Goal: Transaction & Acquisition: Subscribe to service/newsletter

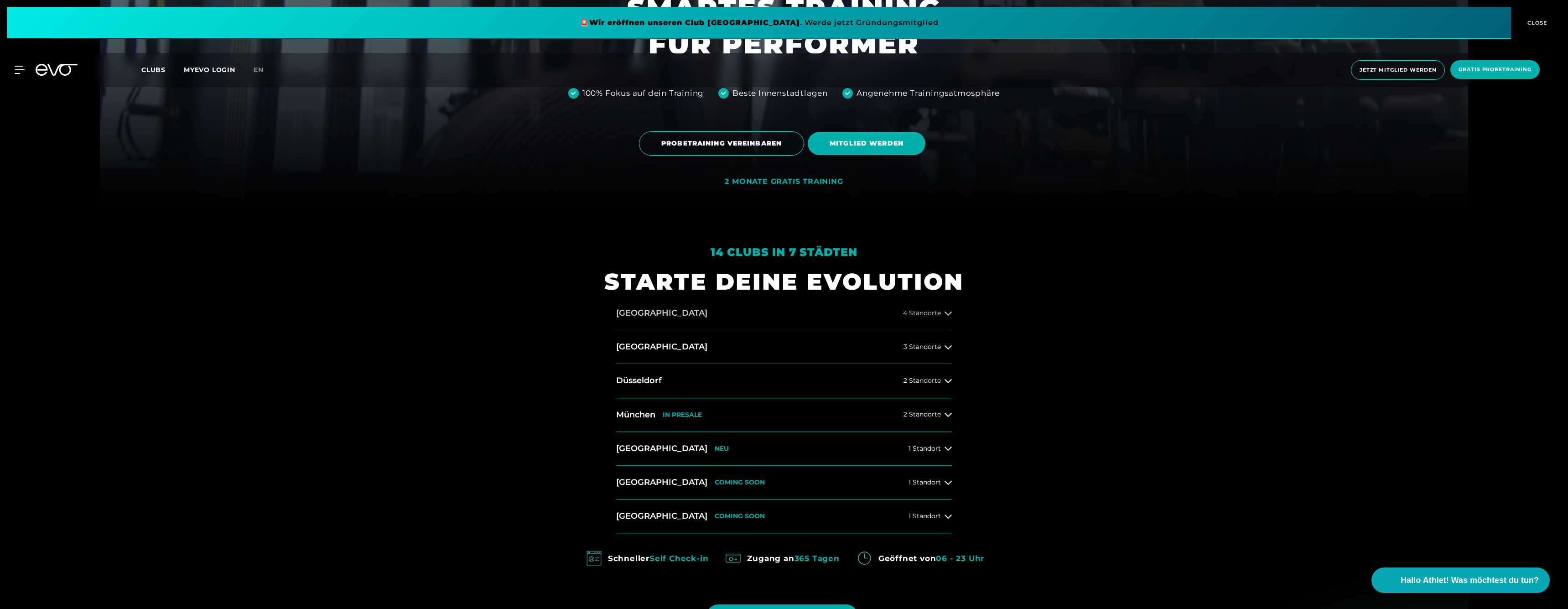
scroll to position [406, 0]
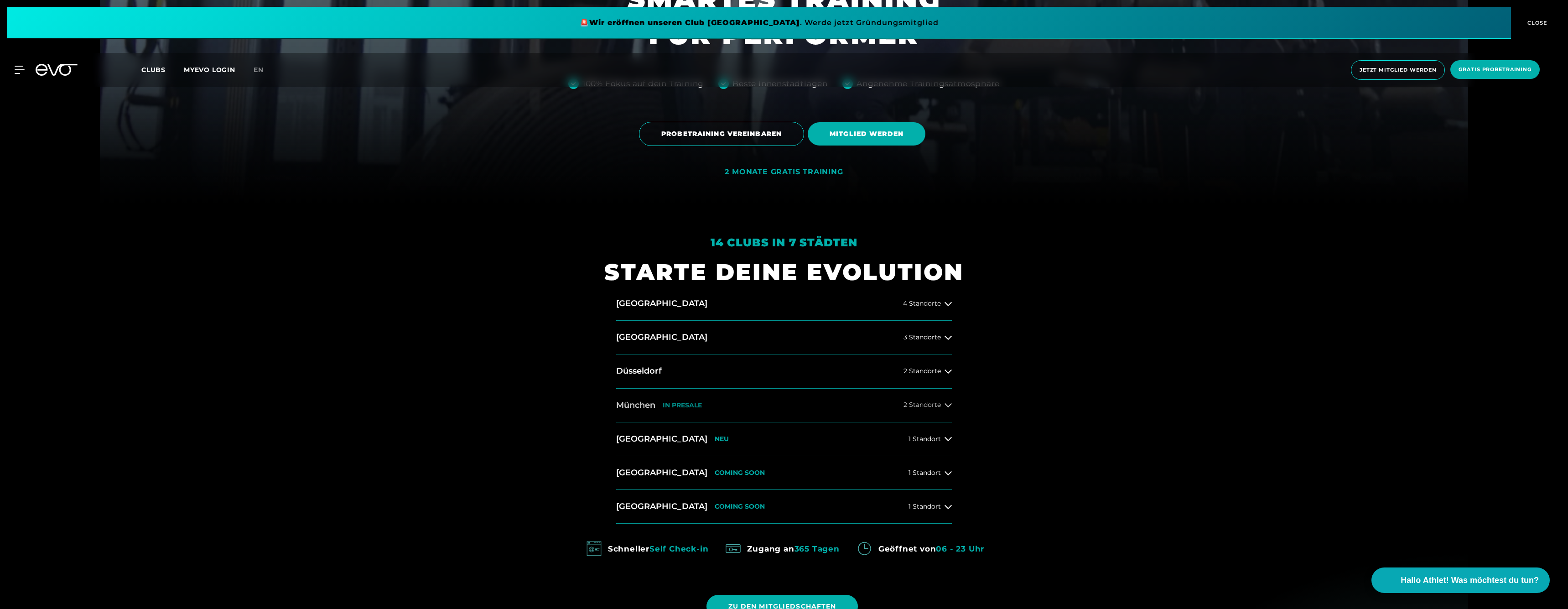
click at [935, 401] on span "2 Standorte" at bounding box center [922, 405] width 38 height 7
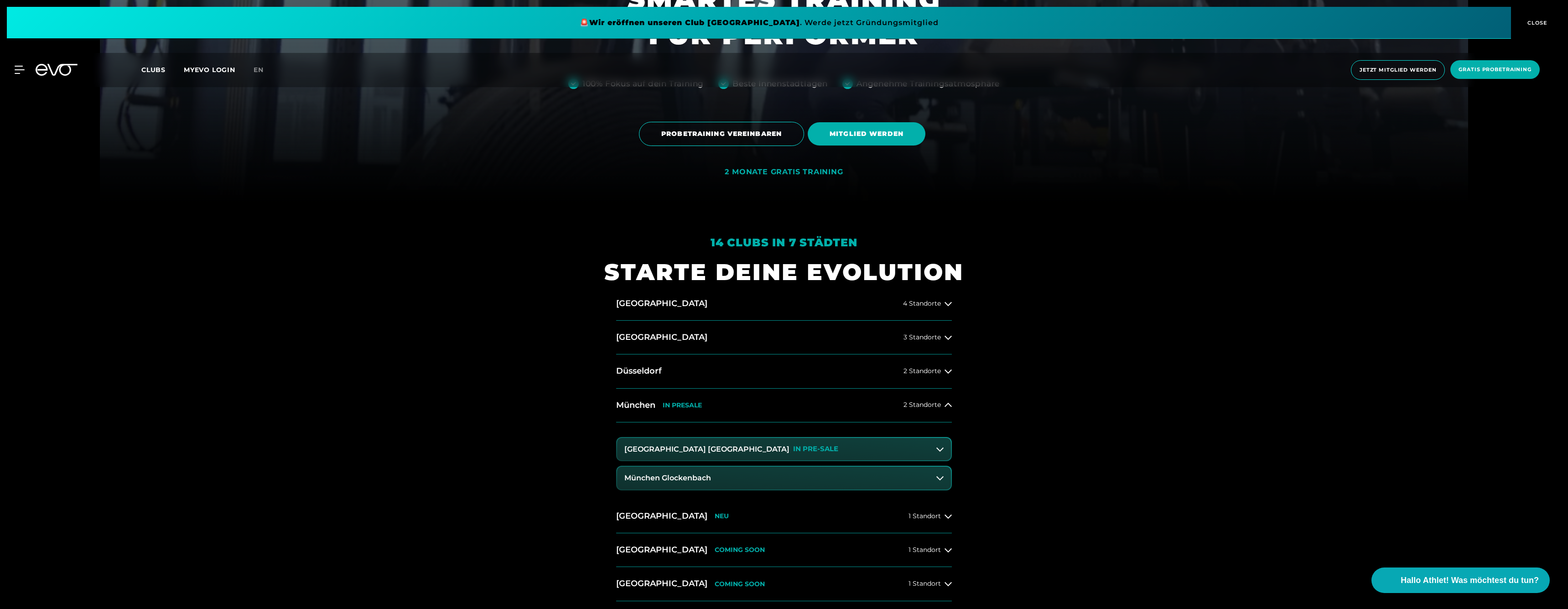
click at [793, 447] on p "IN PRE-SALE" at bounding box center [816, 449] width 45 height 8
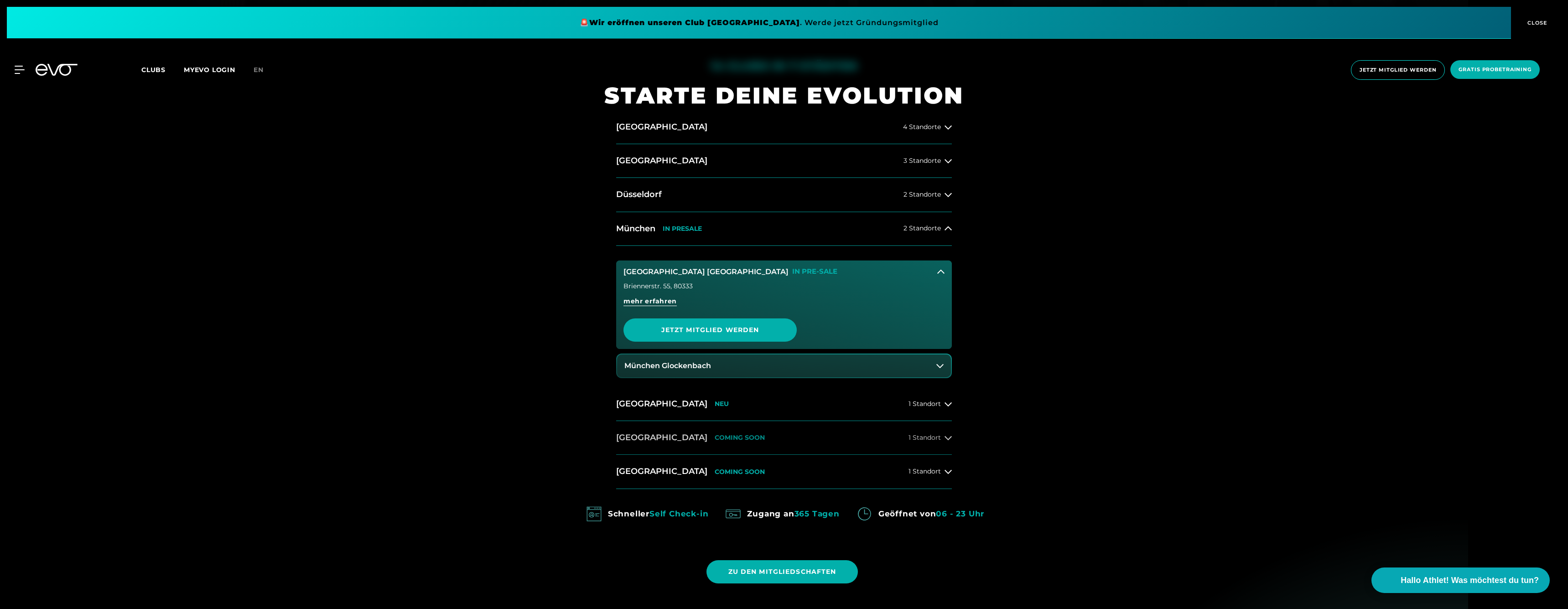
scroll to position [715, 0]
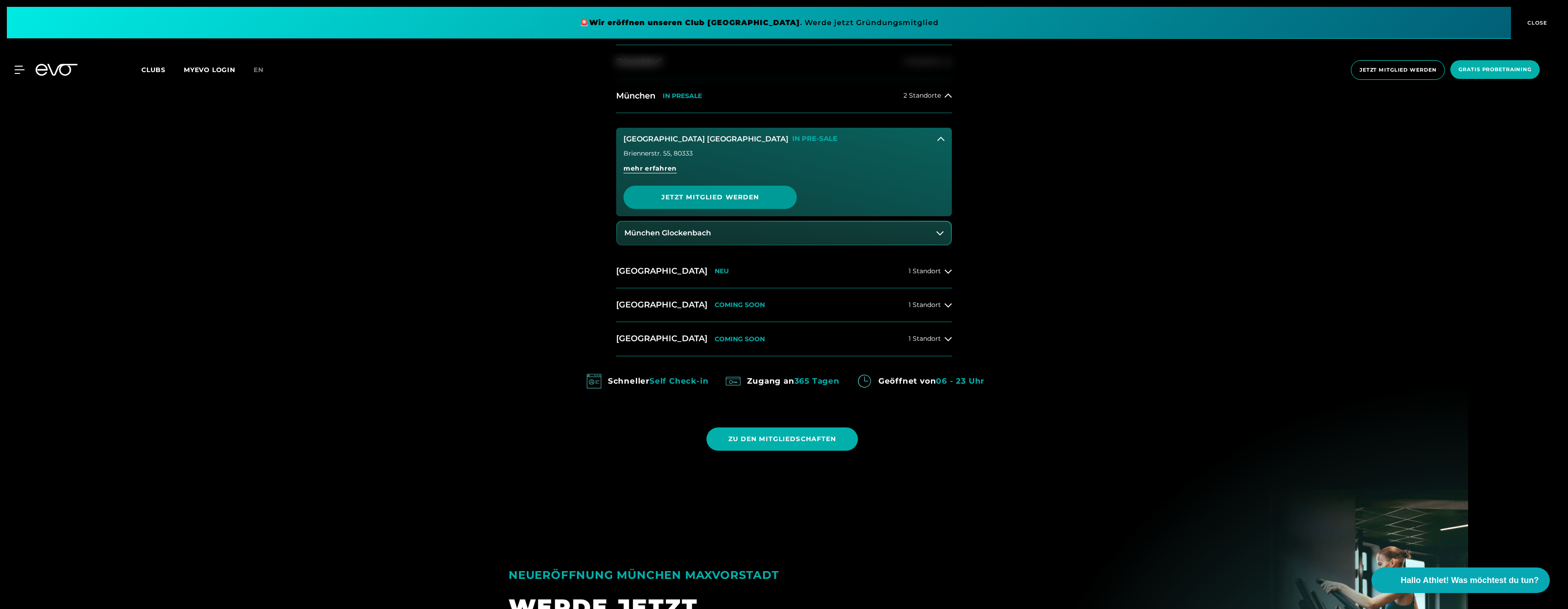
click at [702, 196] on span "Jetzt Mitglied werden" at bounding box center [710, 197] width 129 height 10
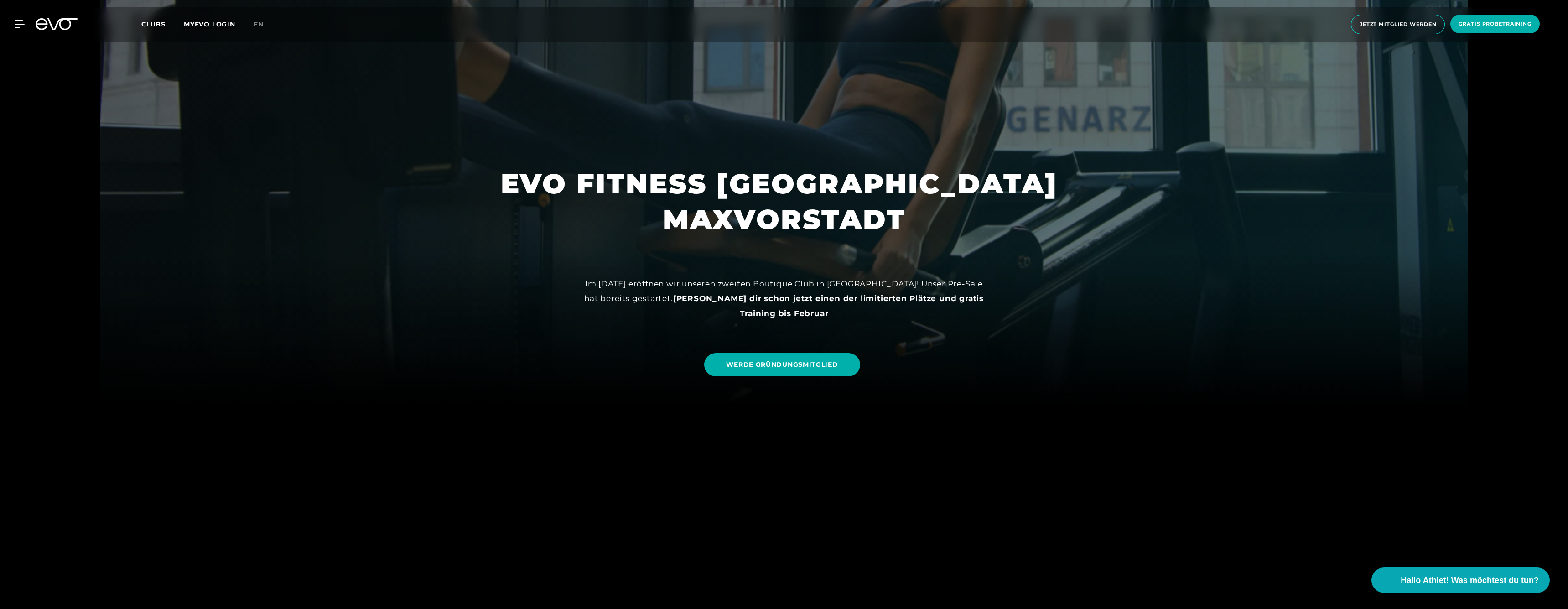
scroll to position [280, 0]
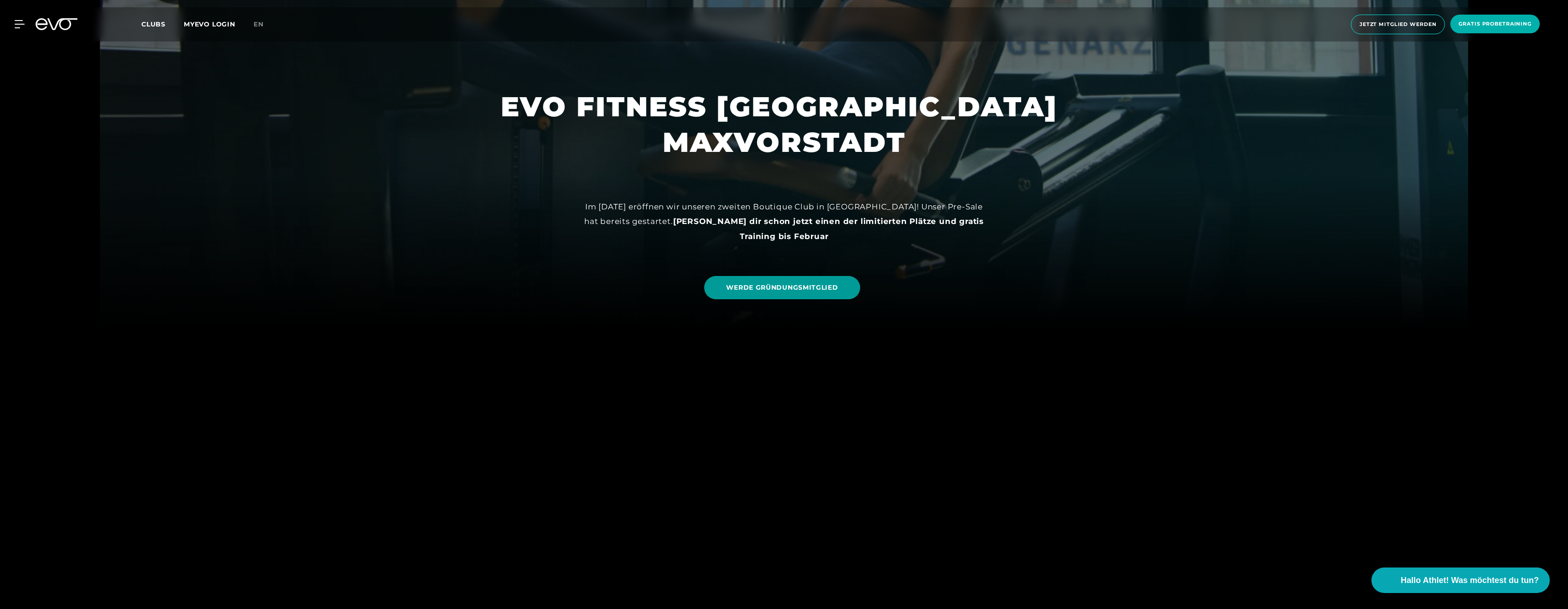
click at [792, 295] on link "WERDE GRÜNDUNGSMITGLIED" at bounding box center [782, 287] width 155 height 24
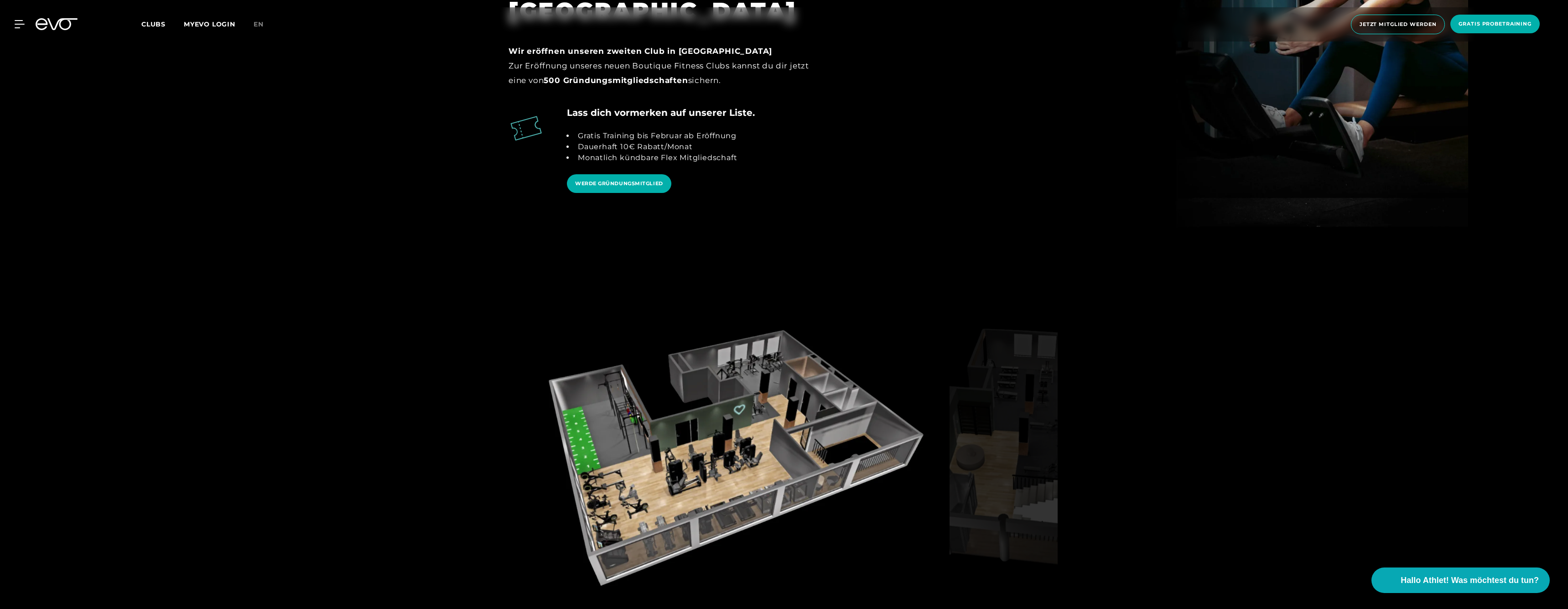
scroll to position [1606, 0]
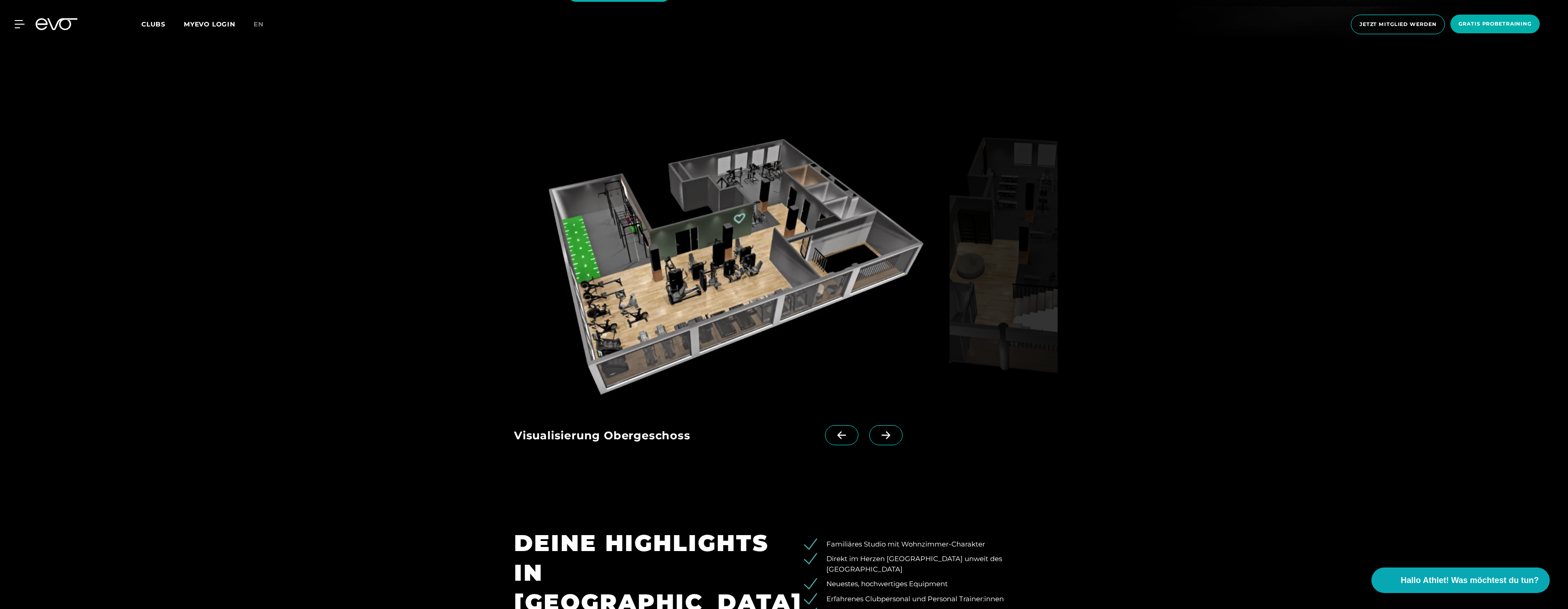
click at [893, 431] on icon at bounding box center [886, 435] width 16 height 8
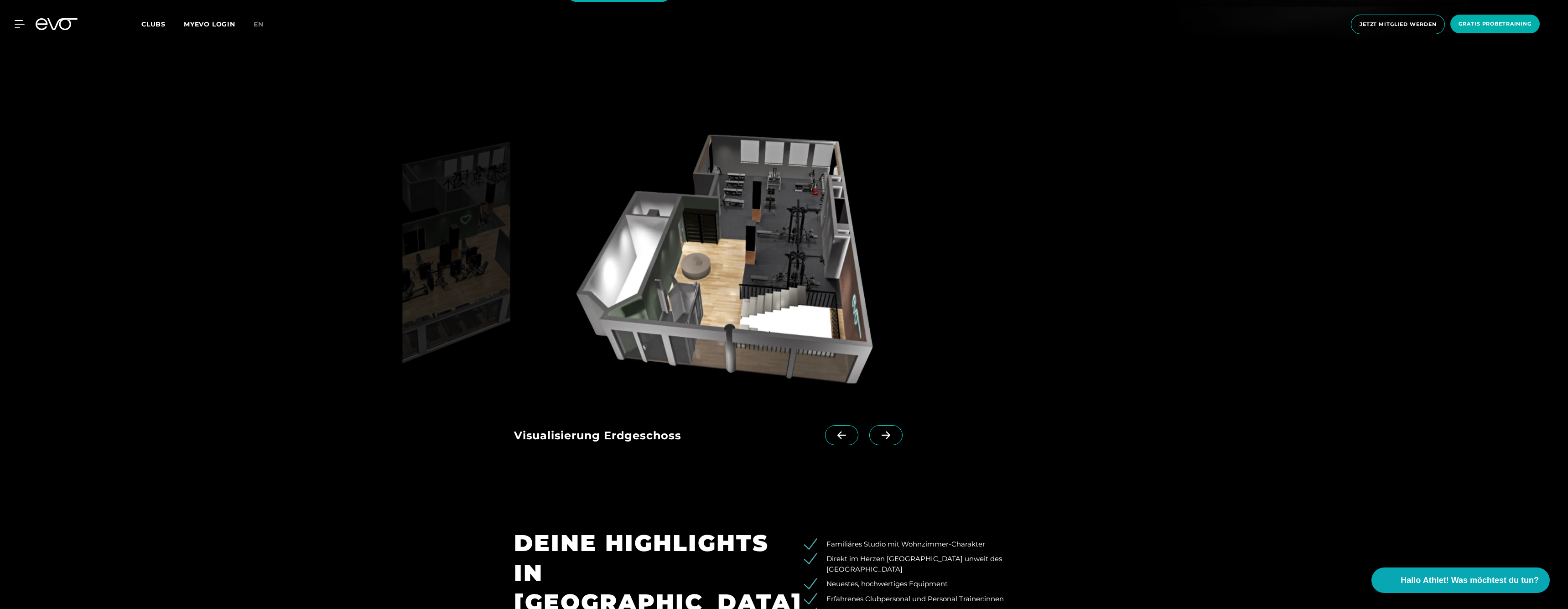
click at [893, 431] on icon at bounding box center [886, 435] width 16 height 8
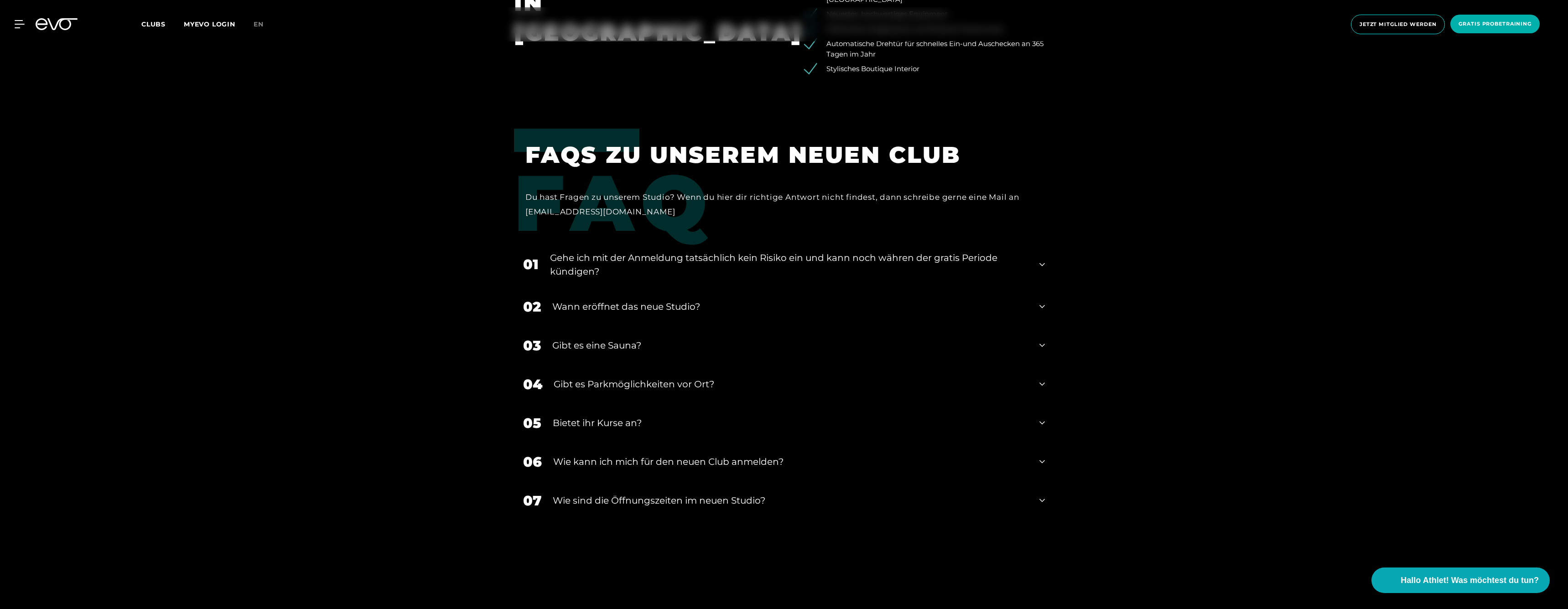
scroll to position [2292, 0]
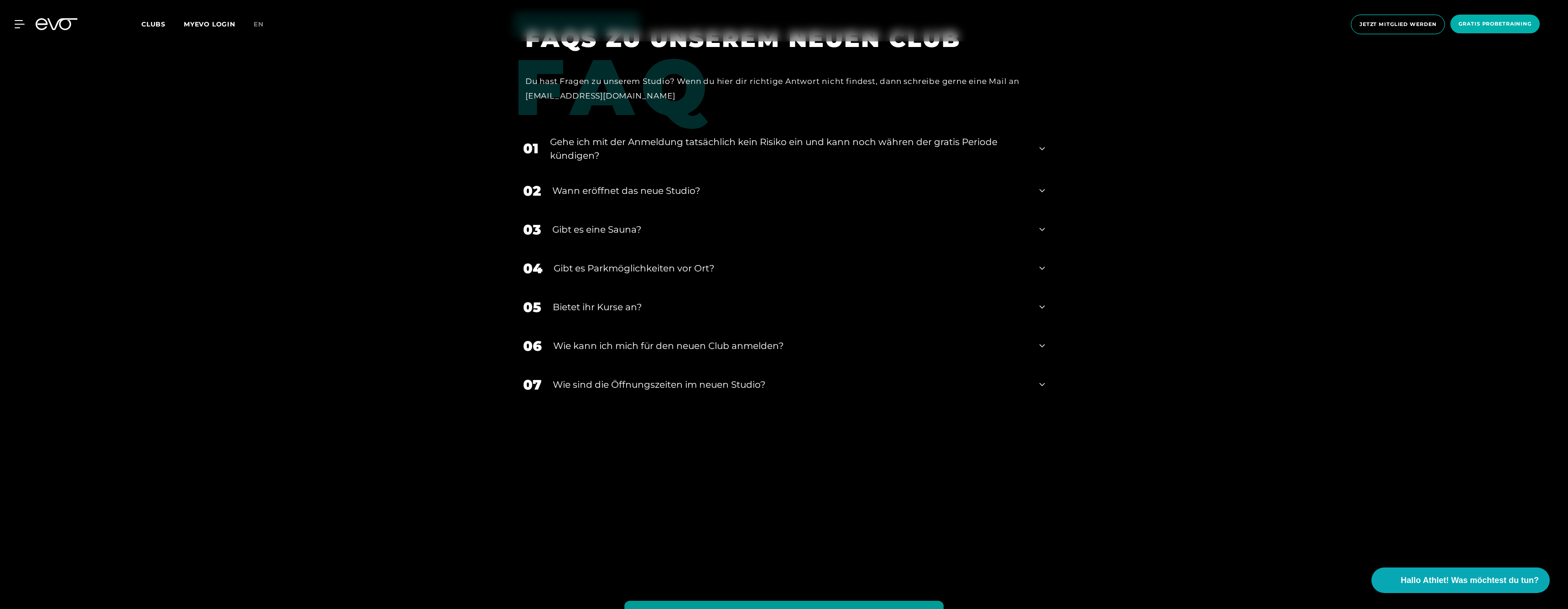
click at [630, 210] on div "03 Gibt es eine Sauna?" at bounding box center [784, 229] width 540 height 39
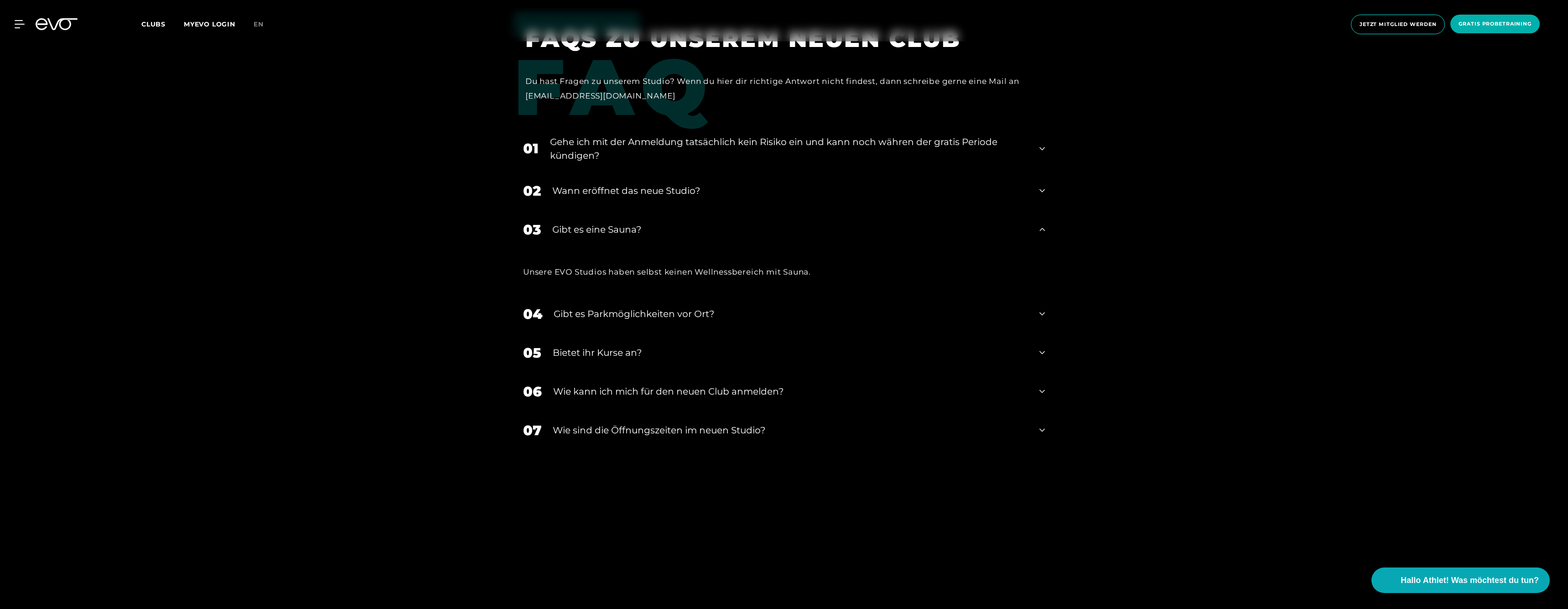
click at [617, 135] on div "Gehe ich mit der Anmeldung tatsächlich kein Risiko ein und kann noch währen der…" at bounding box center [789, 148] width 478 height 27
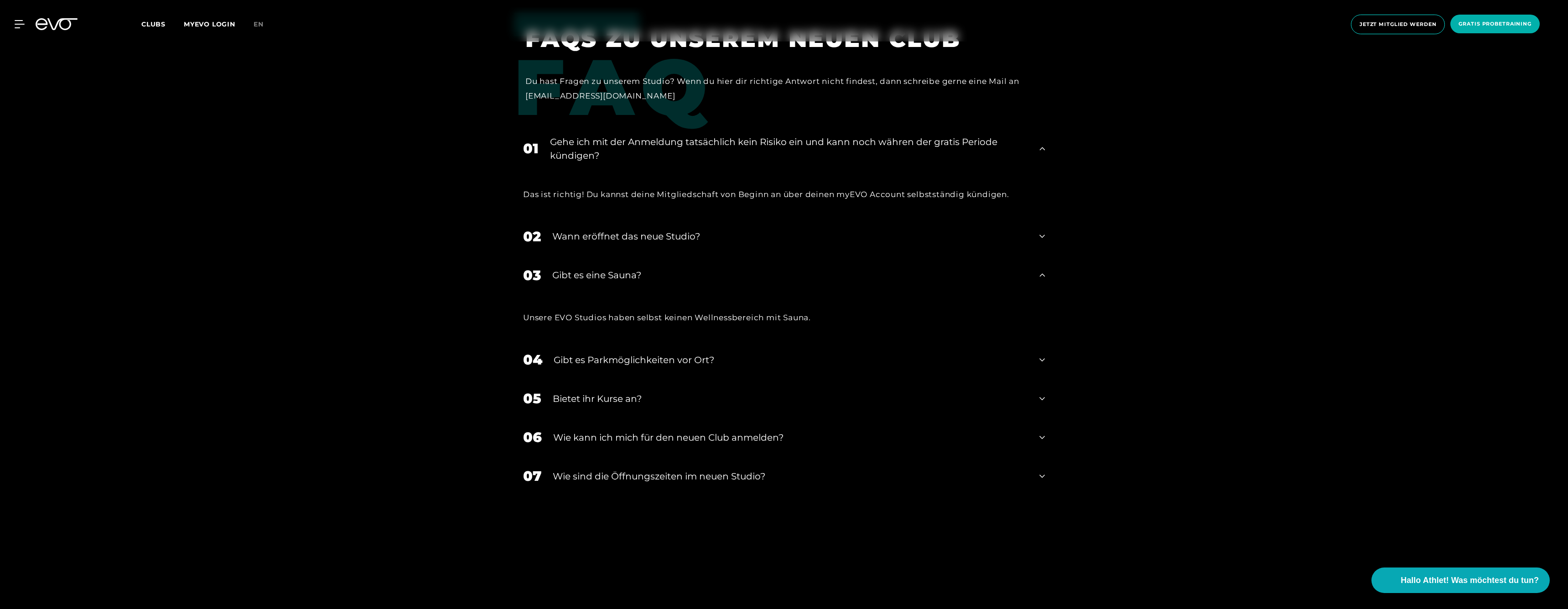
click at [619, 229] on div "Wann eröffnet das neue Studio?" at bounding box center [789, 236] width 476 height 13
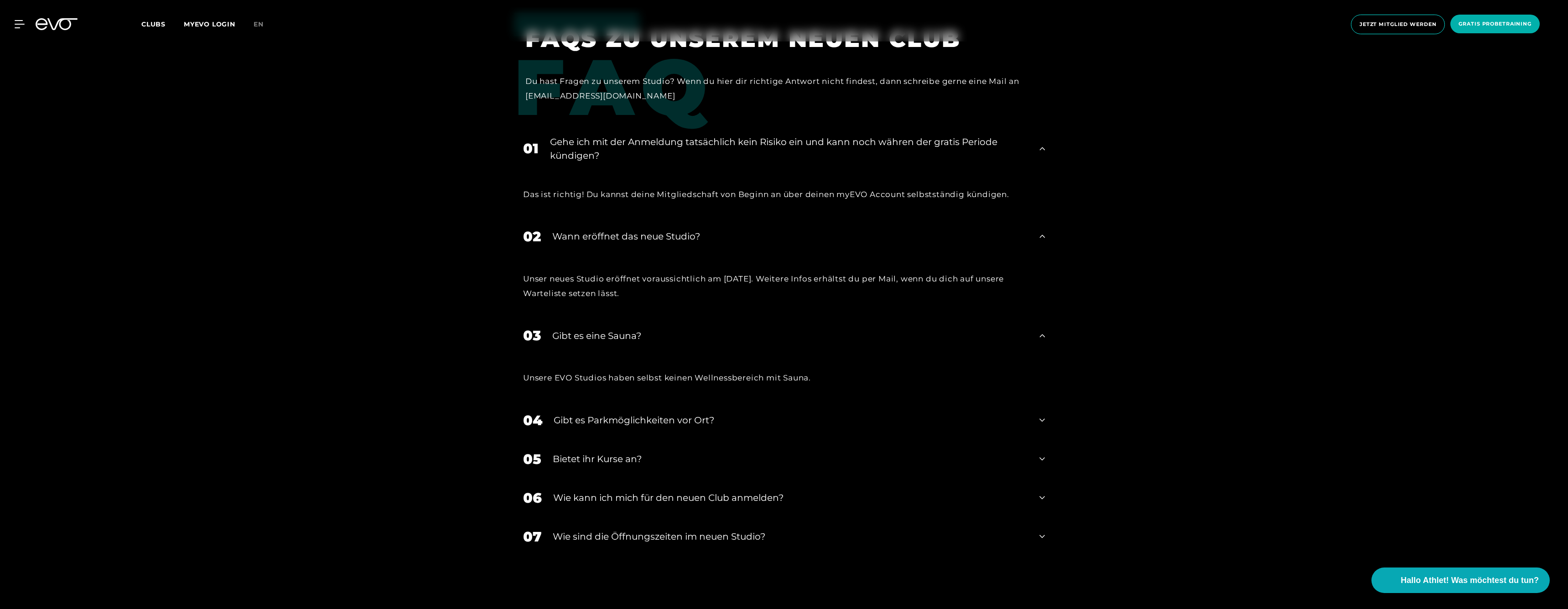
click at [602, 530] on div "​Wie sind die Öffnungszeiten im neuen Studio?" at bounding box center [790, 536] width 475 height 13
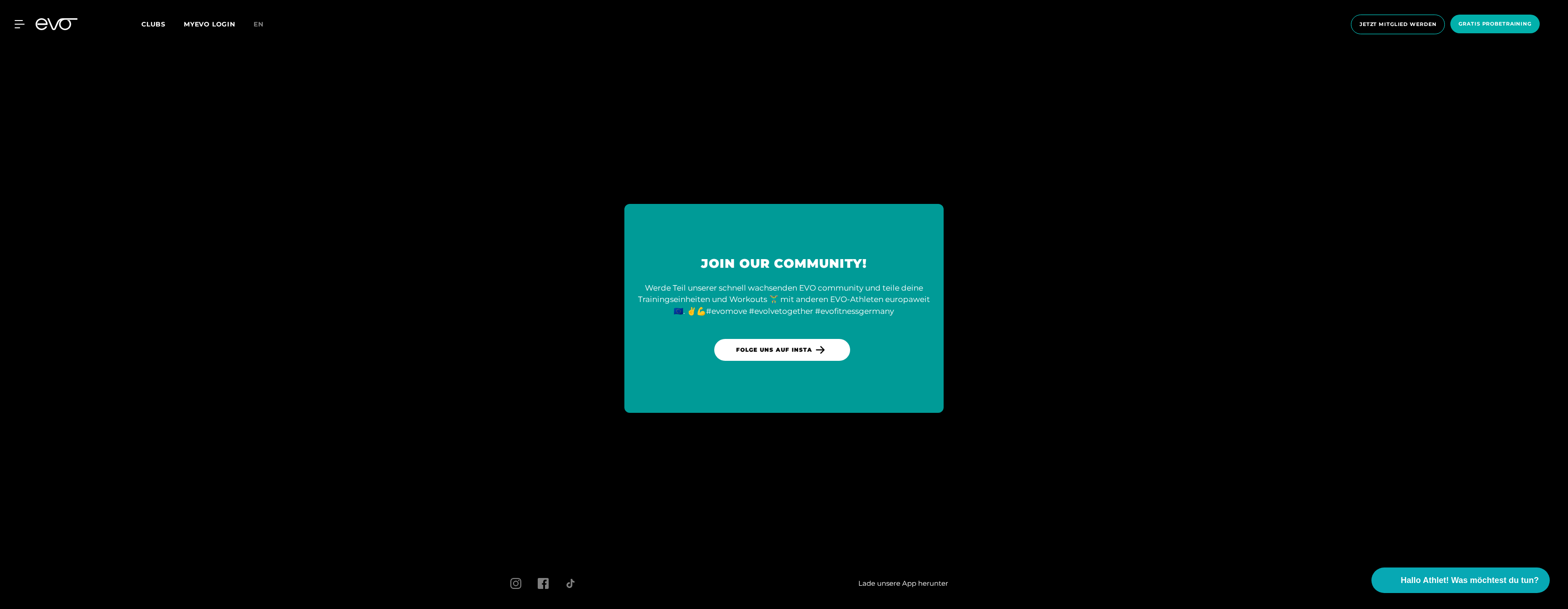
scroll to position [2887, 0]
